Goal: Task Accomplishment & Management: Manage account settings

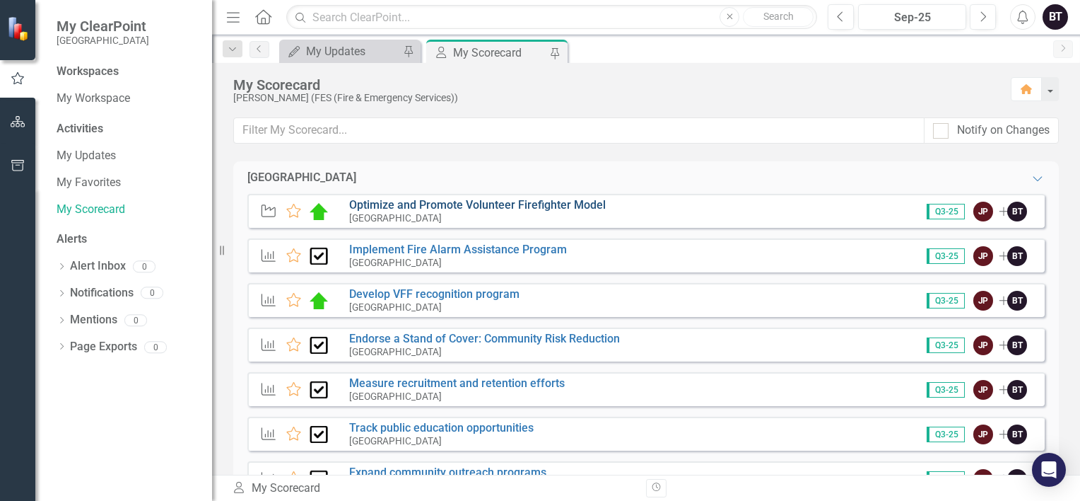
click at [493, 209] on link "Optimize and Promote Volunteer Firefighter Model" at bounding box center [477, 204] width 257 height 13
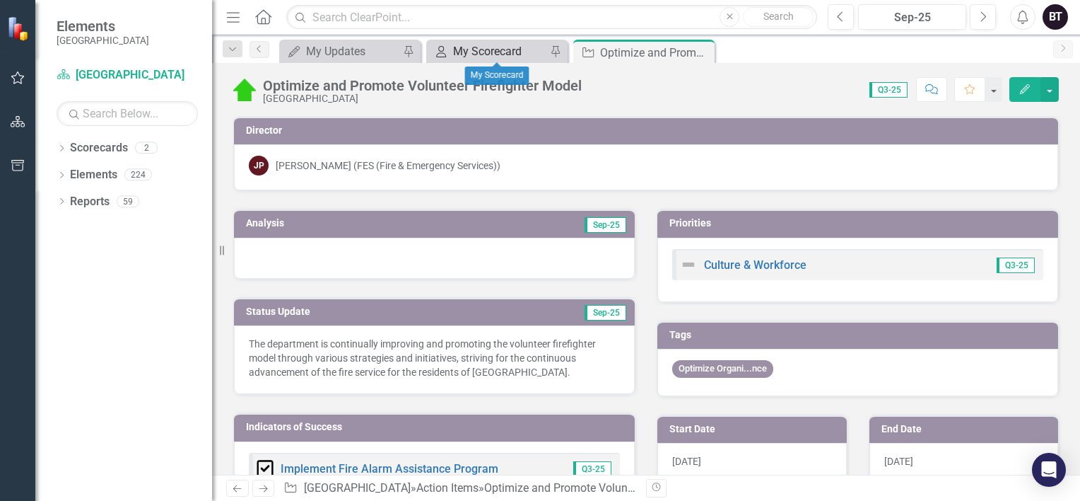
click at [517, 57] on div "My Scorecard" at bounding box center [499, 51] width 93 height 18
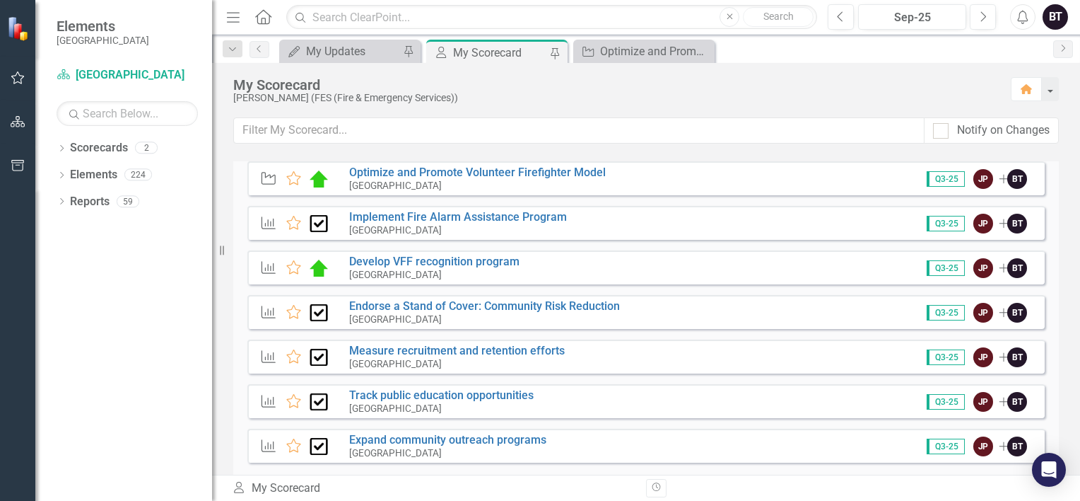
scroll to position [34, 0]
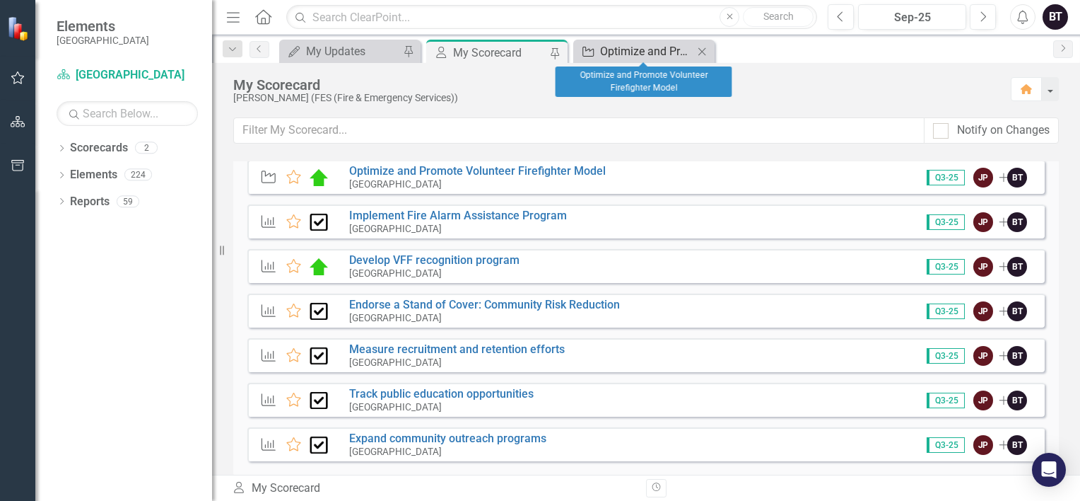
click at [670, 52] on div "Optimize and Promote Volunteer Firefighter Model" at bounding box center [646, 51] width 93 height 18
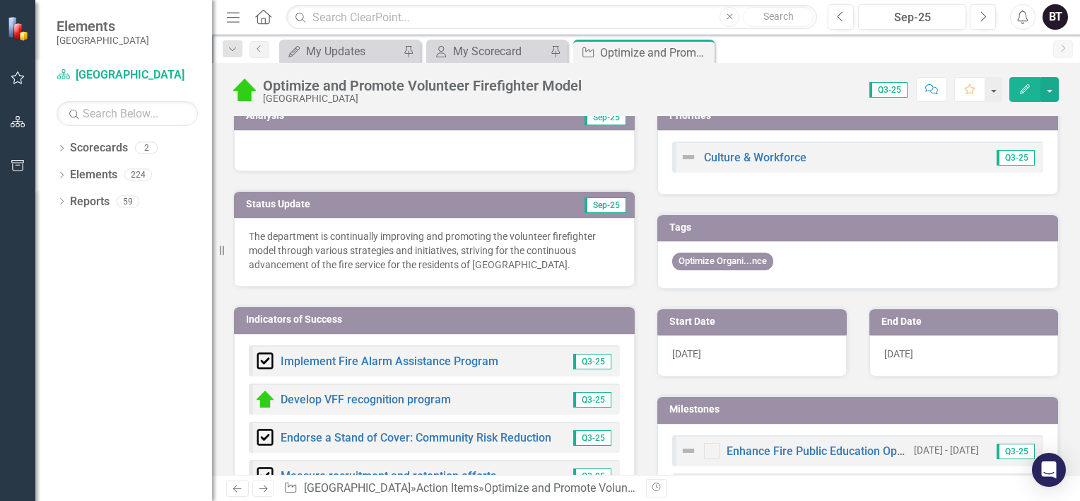
scroll to position [96, 0]
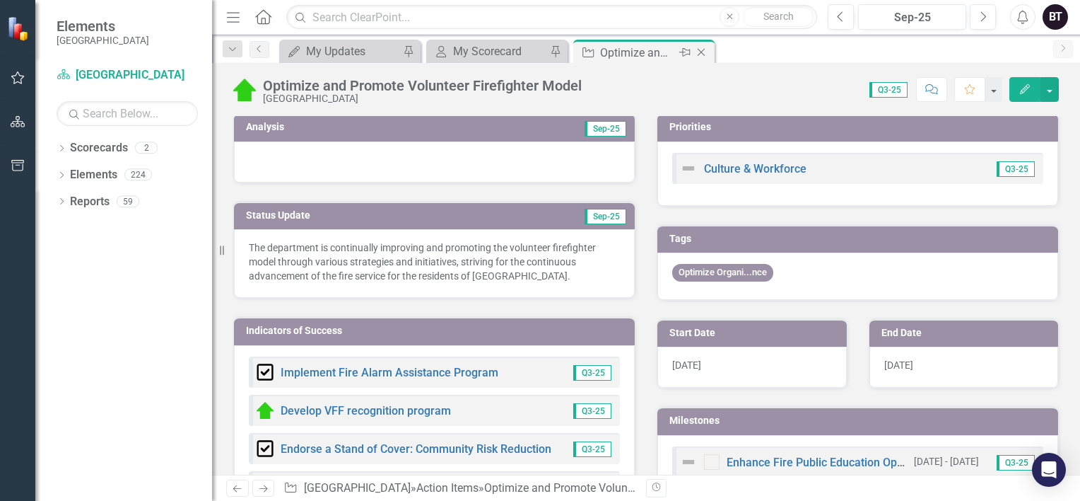
click at [703, 50] on icon at bounding box center [702, 53] width 8 height 8
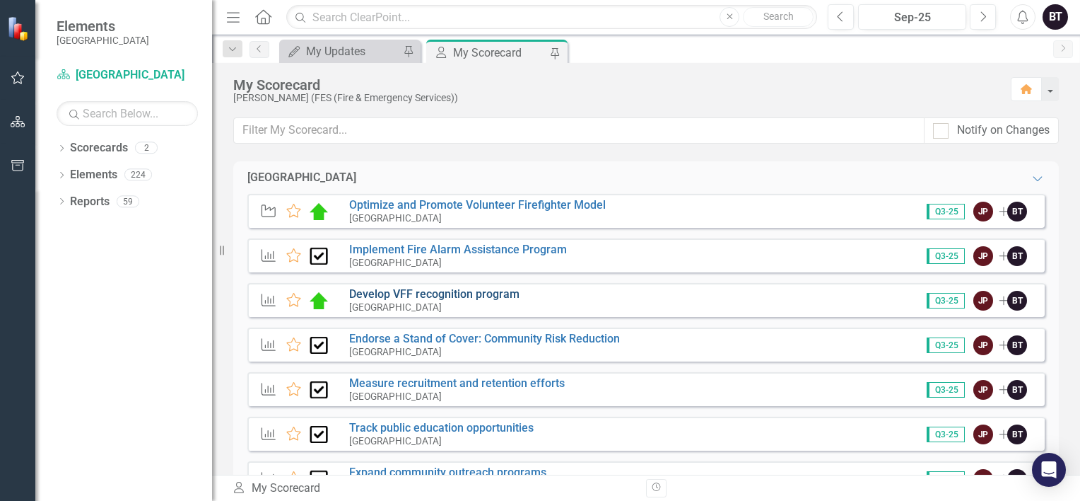
click at [440, 294] on link "Develop VFF recognition program" at bounding box center [434, 293] width 170 height 13
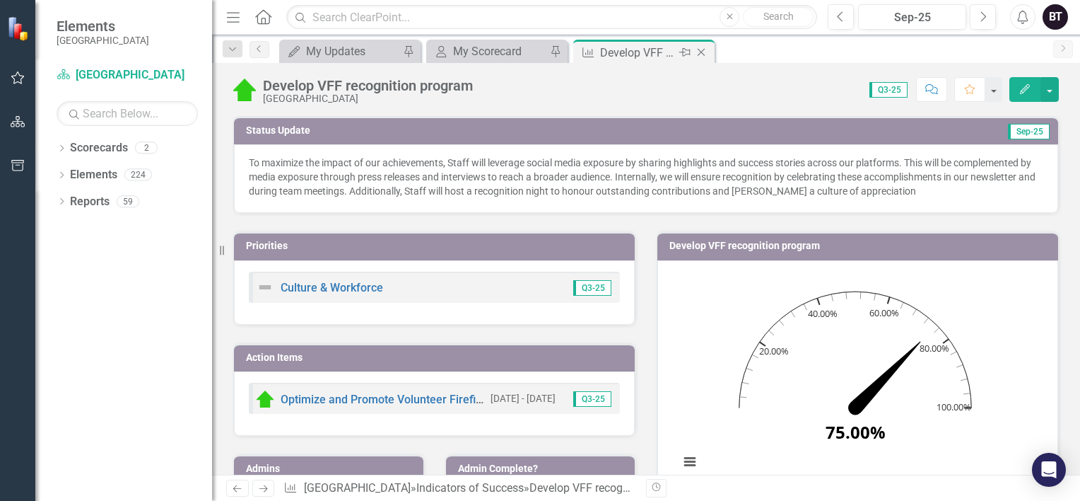
click at [698, 57] on div "Close" at bounding box center [703, 53] width 18 height 18
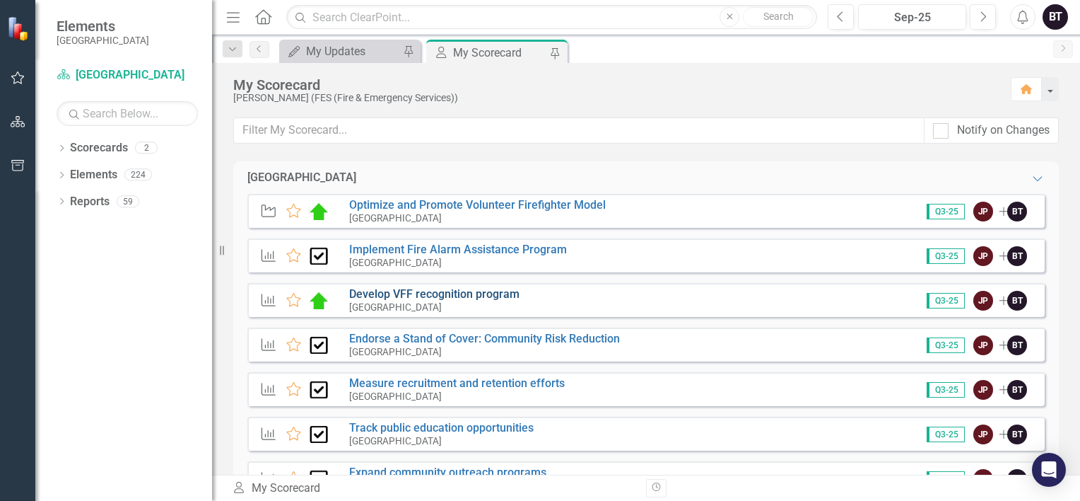
click at [472, 295] on link "Develop VFF recognition program" at bounding box center [434, 293] width 170 height 13
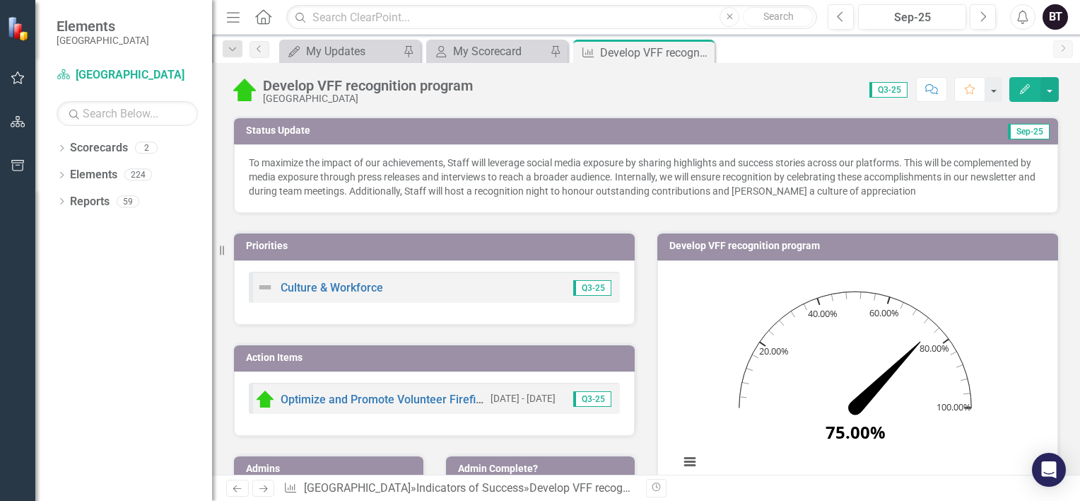
click at [885, 165] on p "To maximize the impact of our achievements, Staff will leverage social media ex…" at bounding box center [646, 177] width 795 height 42
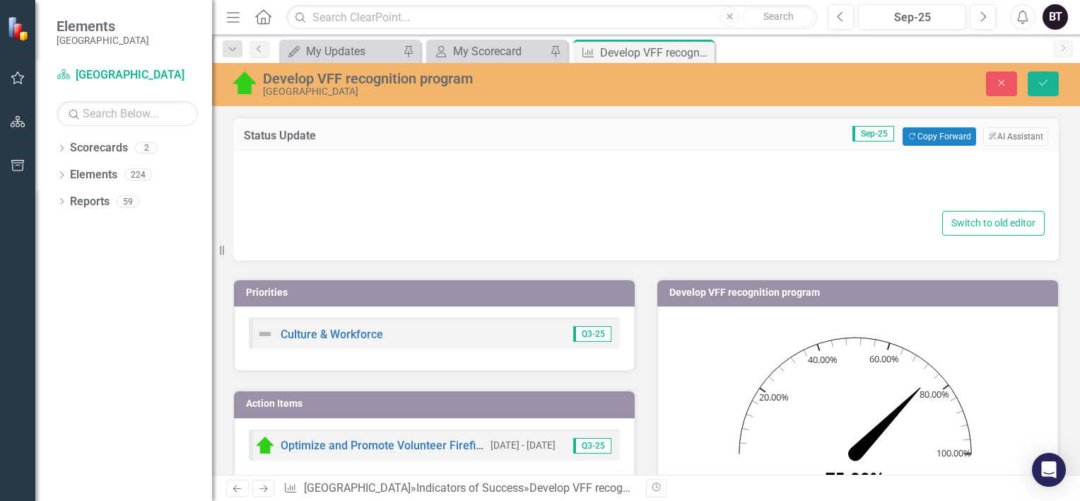
type textarea "<p>To maximize the impact of our achievements, Staff will leverage social media…"
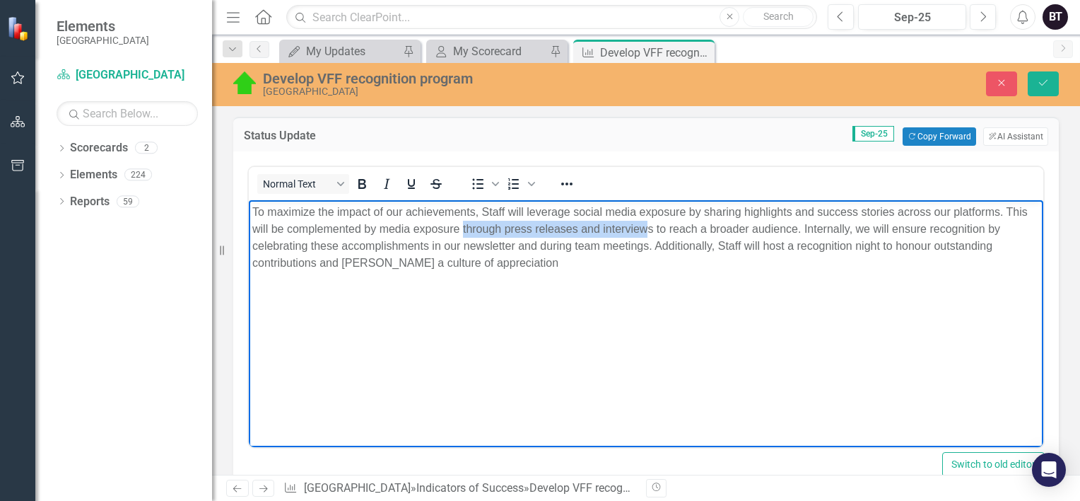
drag, startPoint x: 463, startPoint y: 227, endPoint x: 648, endPoint y: 228, distance: 185.2
click at [648, 228] on p "To maximize the impact of our achievements, Staff will leverage social media ex…" at bounding box center [646, 238] width 788 height 68
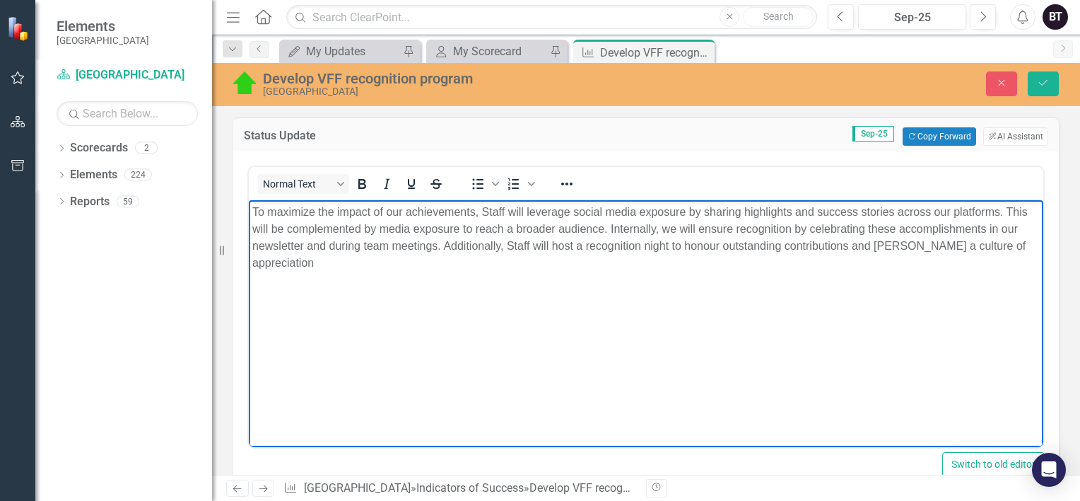
click at [672, 339] on body "To maximize the impact of our achievements, Staff will leverage social media ex…" at bounding box center [646, 306] width 795 height 212
click at [795, 213] on p "To maximize the impact of our achievements, Staff will leverage social media ex…" at bounding box center [646, 238] width 788 height 68
click at [794, 217] on p "To maximize the impact of our achievements, Staff will leverage social media ex…" at bounding box center [646, 238] width 788 height 68
click at [734, 297] on body "To maximize the impact of our achievements, Staff will leverage social media ex…" at bounding box center [646, 306] width 795 height 212
drag, startPoint x: 629, startPoint y: 226, endPoint x: 486, endPoint y: 234, distance: 143.7
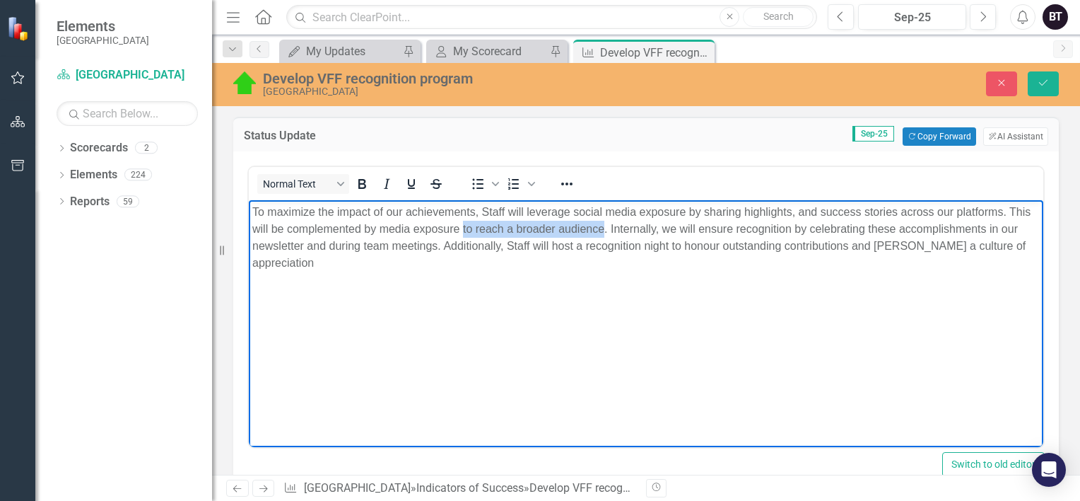
click at [486, 234] on p "To maximize the impact of our achievements, Staff will leverage social media ex…" at bounding box center [646, 238] width 788 height 68
copy p "to reach a broader audience"
click at [1000, 211] on p "To maximize the impact of our achievements, Staff will leverage social media ex…" at bounding box center [646, 238] width 788 height 68
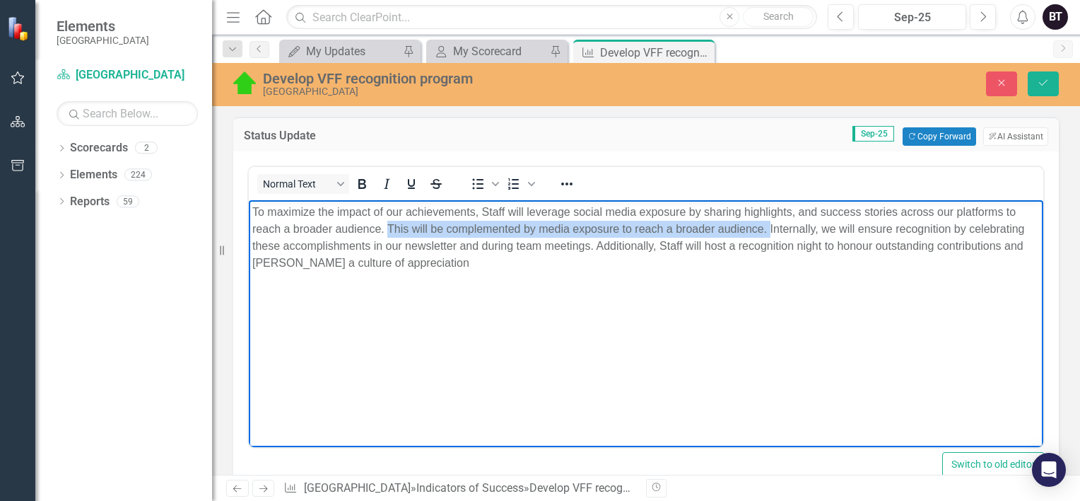
drag, startPoint x: 771, startPoint y: 231, endPoint x: 388, endPoint y: 223, distance: 382.6
click at [388, 223] on p "To maximize the impact of our achievements, Staff will leverage social media ex…" at bounding box center [646, 238] width 788 height 68
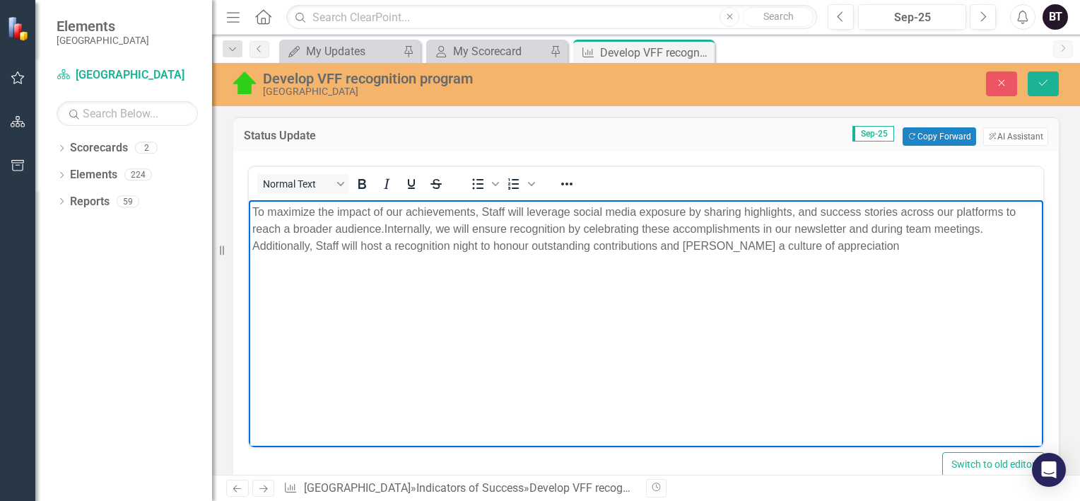
click at [439, 344] on body "To maximize the impact of our achievements, Staff will leverage social media ex…" at bounding box center [646, 306] width 795 height 212
click at [1041, 83] on icon "Save" at bounding box center [1043, 83] width 13 height 10
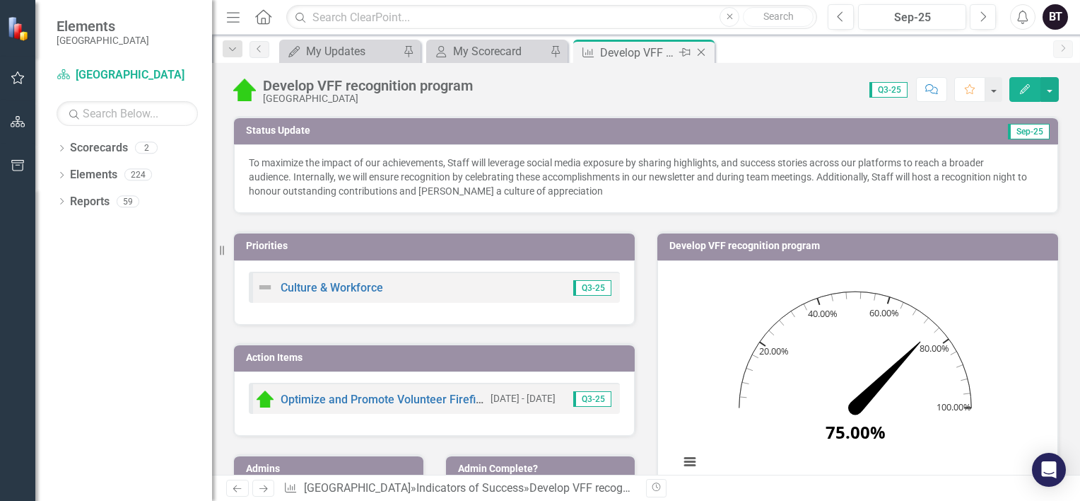
click at [698, 51] on icon "Close" at bounding box center [701, 52] width 14 height 11
